Goal: Transaction & Acquisition: Purchase product/service

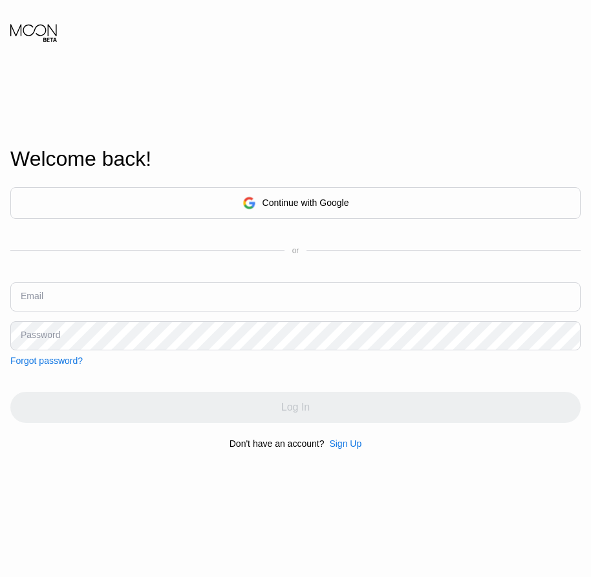
click at [334, 447] on div "Sign Up" at bounding box center [345, 443] width 32 height 10
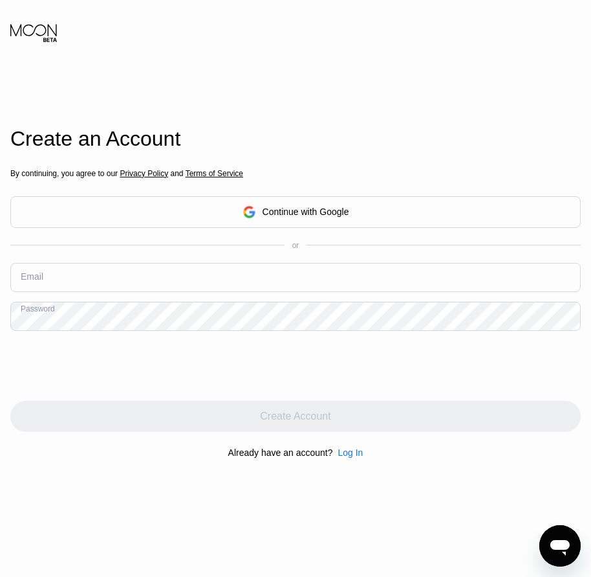
drag, startPoint x: 107, startPoint y: 318, endPoint x: 28, endPoint y: 280, distance: 87.1
drag, startPoint x: 28, startPoint y: 280, endPoint x: 16, endPoint y: 277, distance: 13.3
paste input "[EMAIL_ADDRESS][DOMAIN_NAME]"
type input "[EMAIL_ADDRESS][DOMAIN_NAME]"
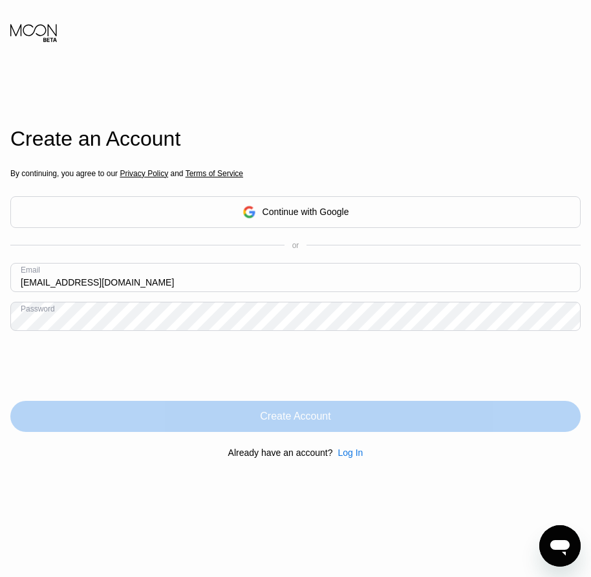
click at [280, 415] on div "Create Account" at bounding box center [295, 416] width 71 height 13
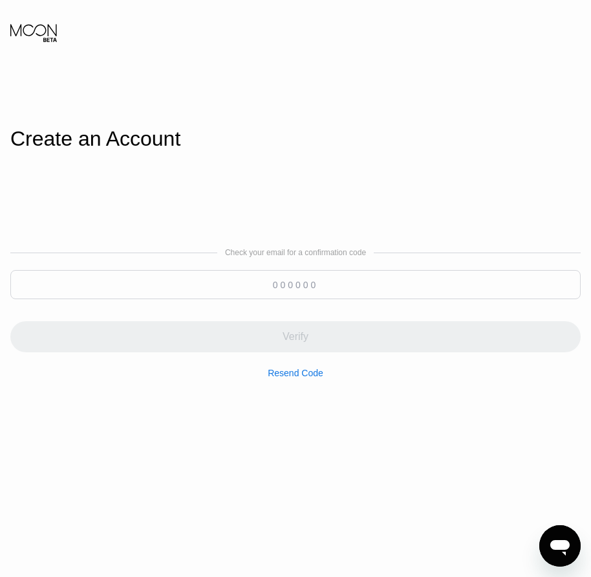
paste input "871716"
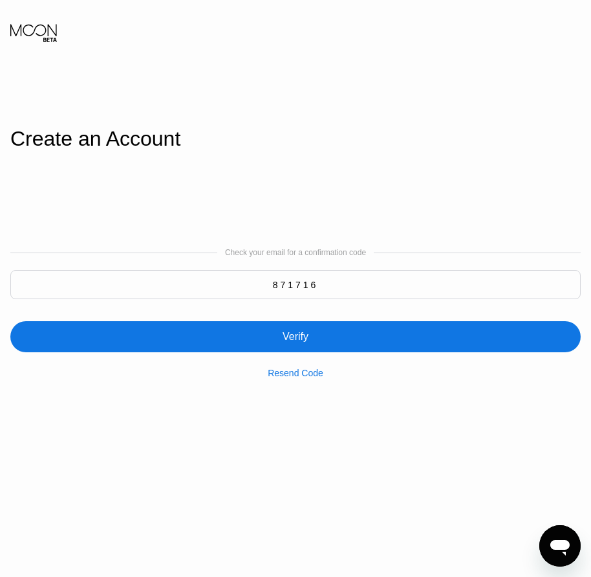
type input "871716"
click at [267, 351] on div "Verify" at bounding box center [295, 336] width 571 height 31
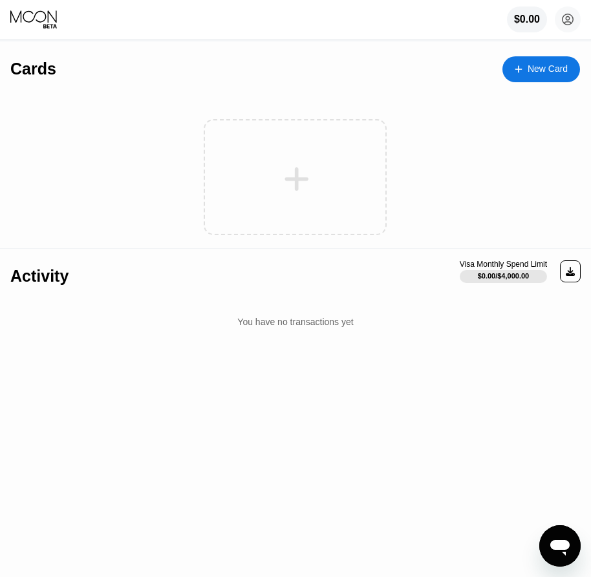
click at [537, 74] on div "New Card" at bounding box center [548, 68] width 40 height 11
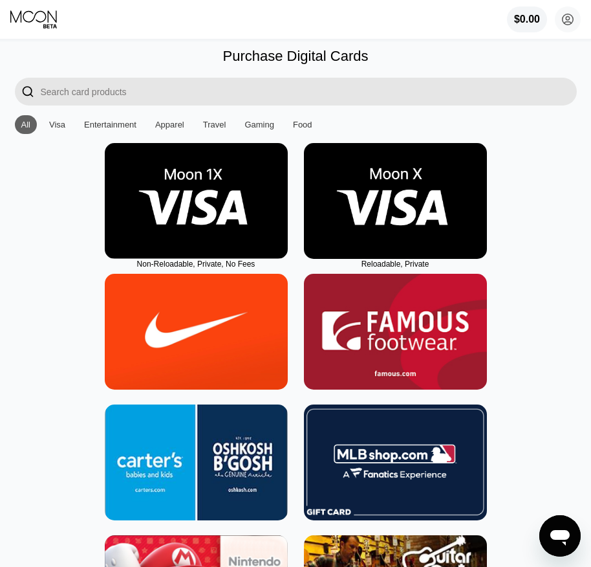
click at [401, 247] on img at bounding box center [395, 201] width 183 height 116
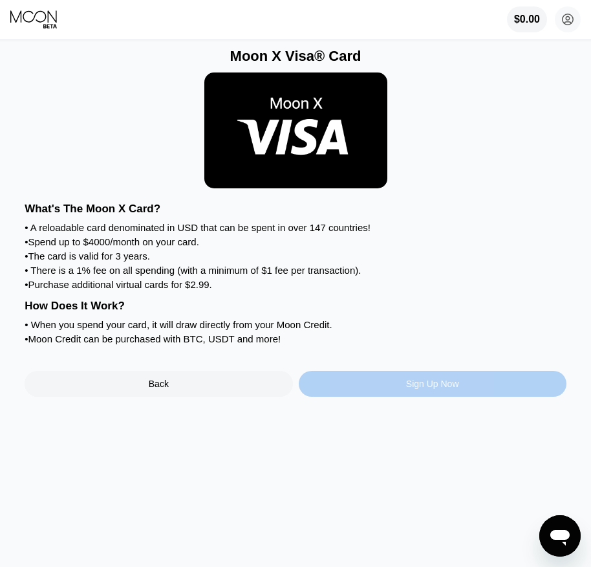
click at [440, 389] on div "Sign Up Now" at bounding box center [432, 384] width 53 height 10
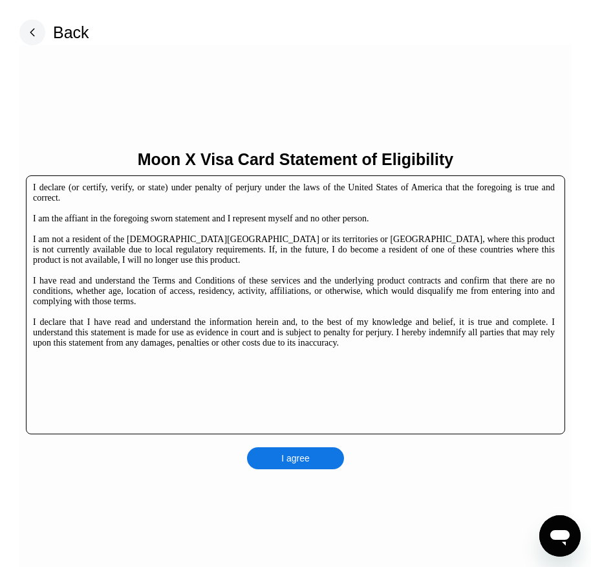
click at [304, 460] on div "I agree" at bounding box center [295, 458] width 28 height 12
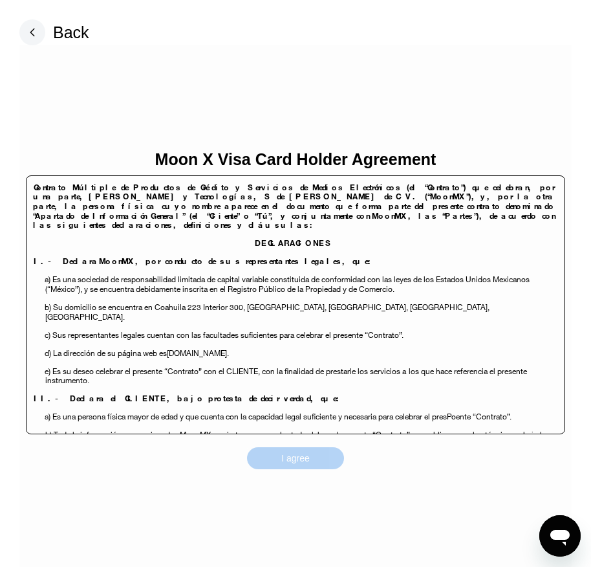
click at [313, 462] on div "I agree" at bounding box center [295, 458] width 97 height 22
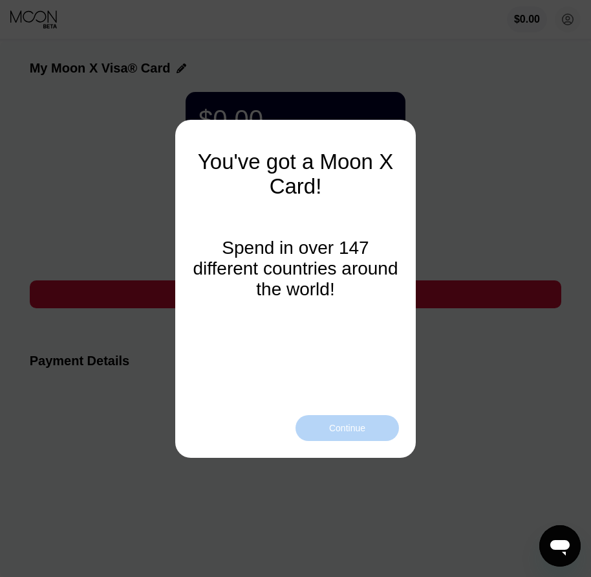
click at [341, 428] on div "Continue" at bounding box center [347, 428] width 36 height 10
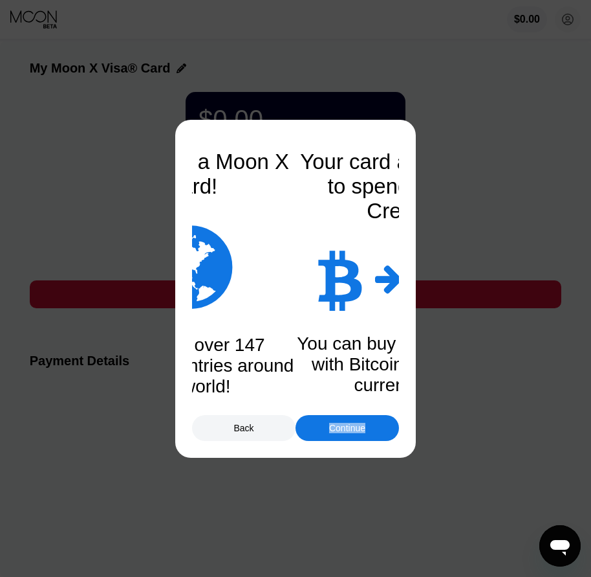
click at [341, 428] on div "Continue" at bounding box center [347, 428] width 36 height 10
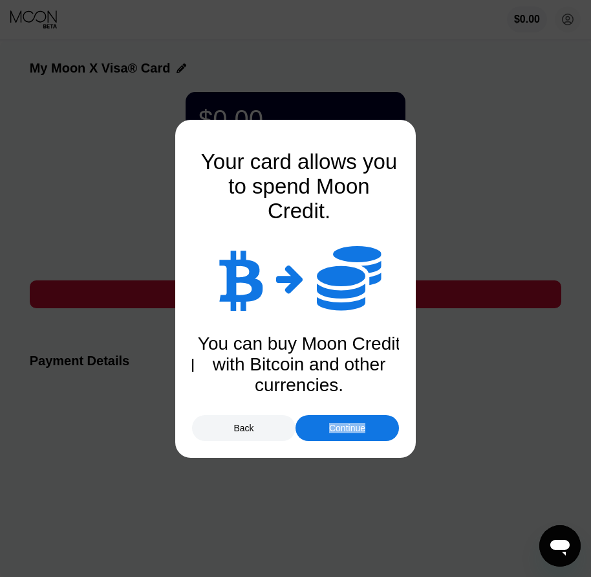
click at [341, 428] on div "Continue" at bounding box center [347, 428] width 36 height 10
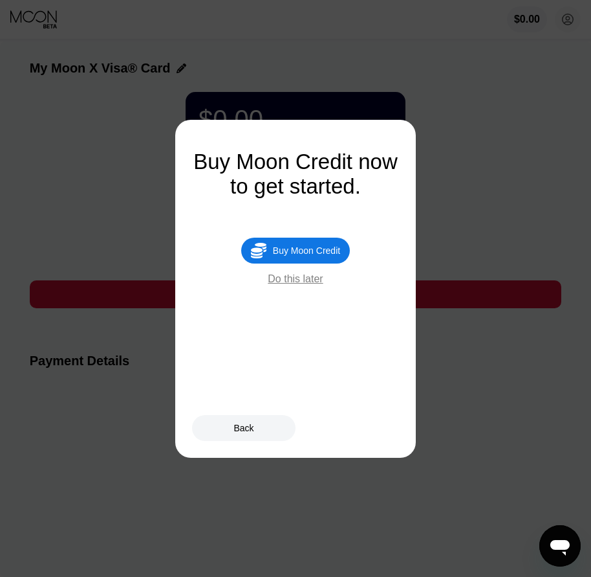
click at [311, 256] on div "Buy Moon Credit" at bounding box center [306, 250] width 67 height 10
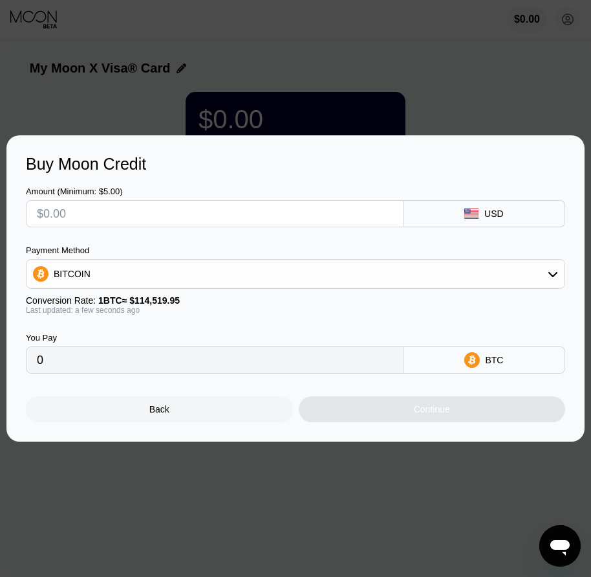
click at [179, 413] on div "Back" at bounding box center [159, 409] width 267 height 26
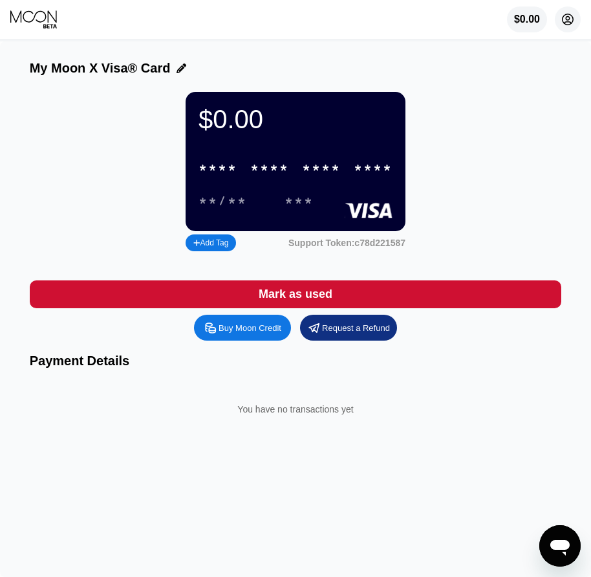
click at [563, 21] on icon at bounding box center [568, 19] width 11 height 11
